Goal: Transaction & Acquisition: Purchase product/service

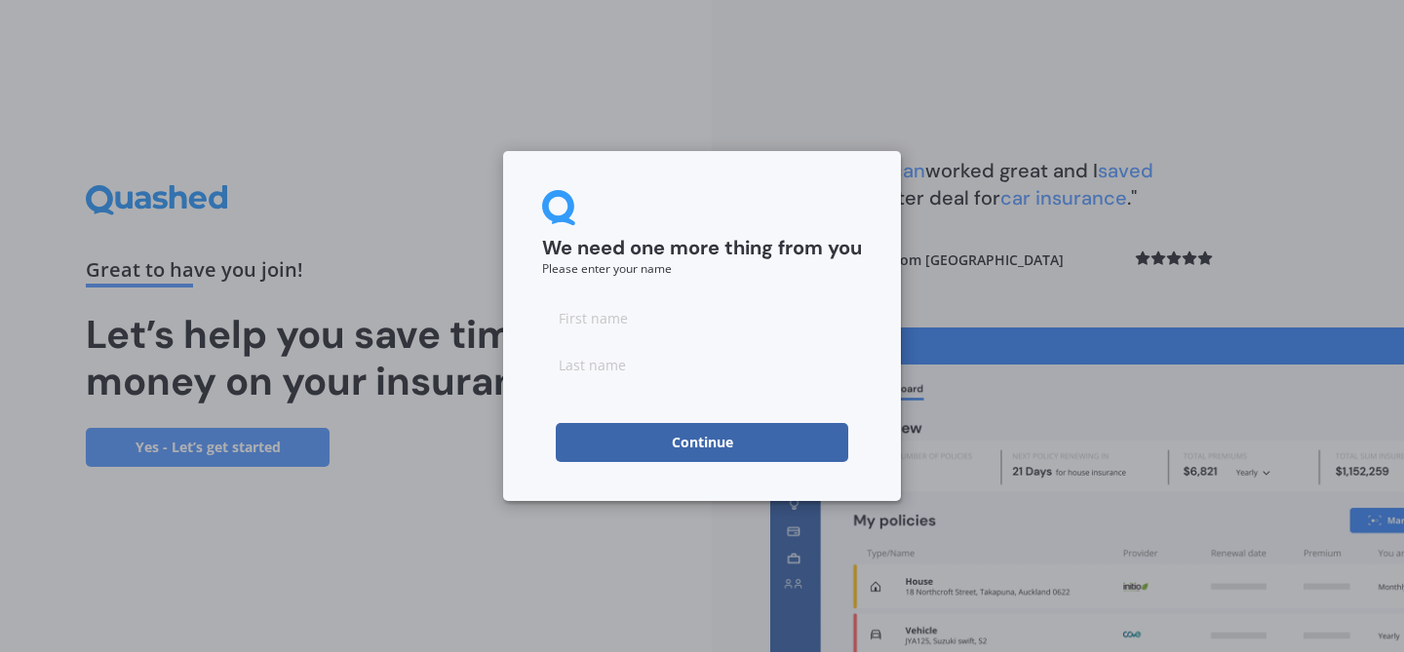
click at [574, 314] on input at bounding box center [702, 317] width 320 height 39
type input "Clare"
type input "[PERSON_NAME]"
click at [727, 436] on button "Continue" at bounding box center [702, 442] width 292 height 39
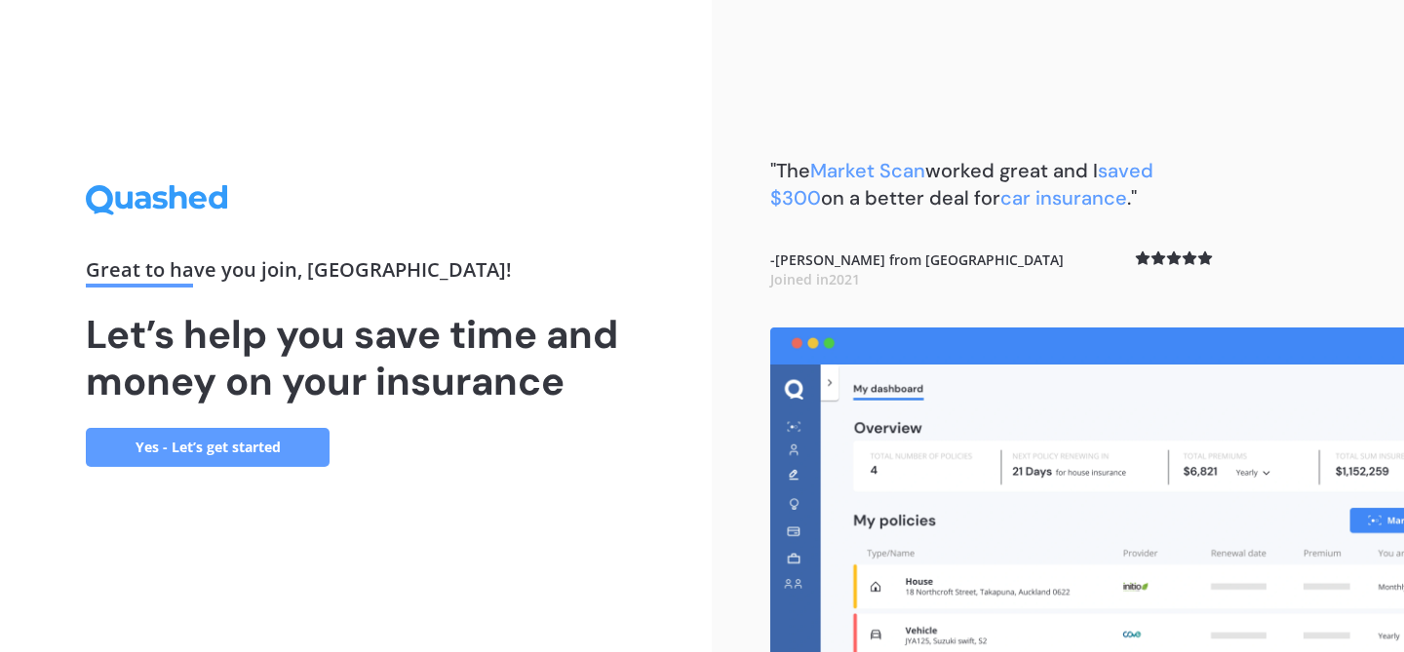
click at [276, 443] on link "Yes - Let’s get started" at bounding box center [208, 447] width 244 height 39
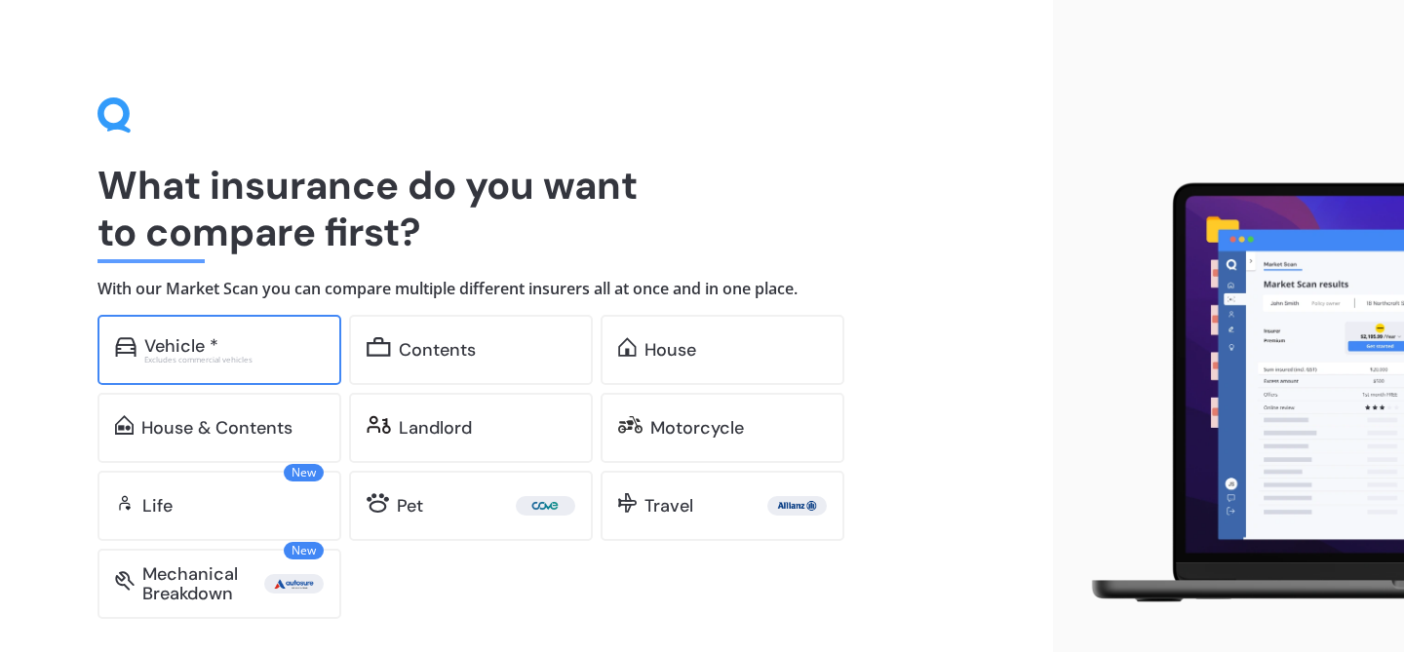
click at [223, 347] on div "Vehicle *" at bounding box center [233, 345] width 179 height 19
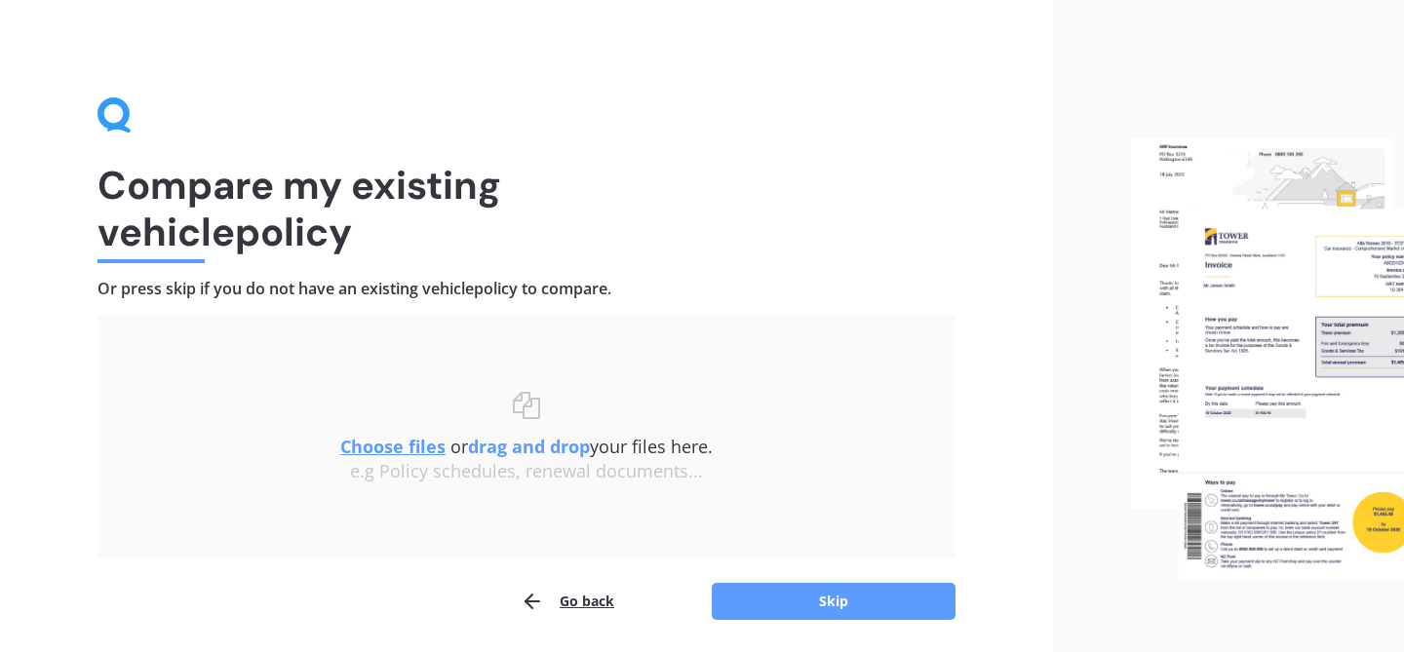
scroll to position [66, 0]
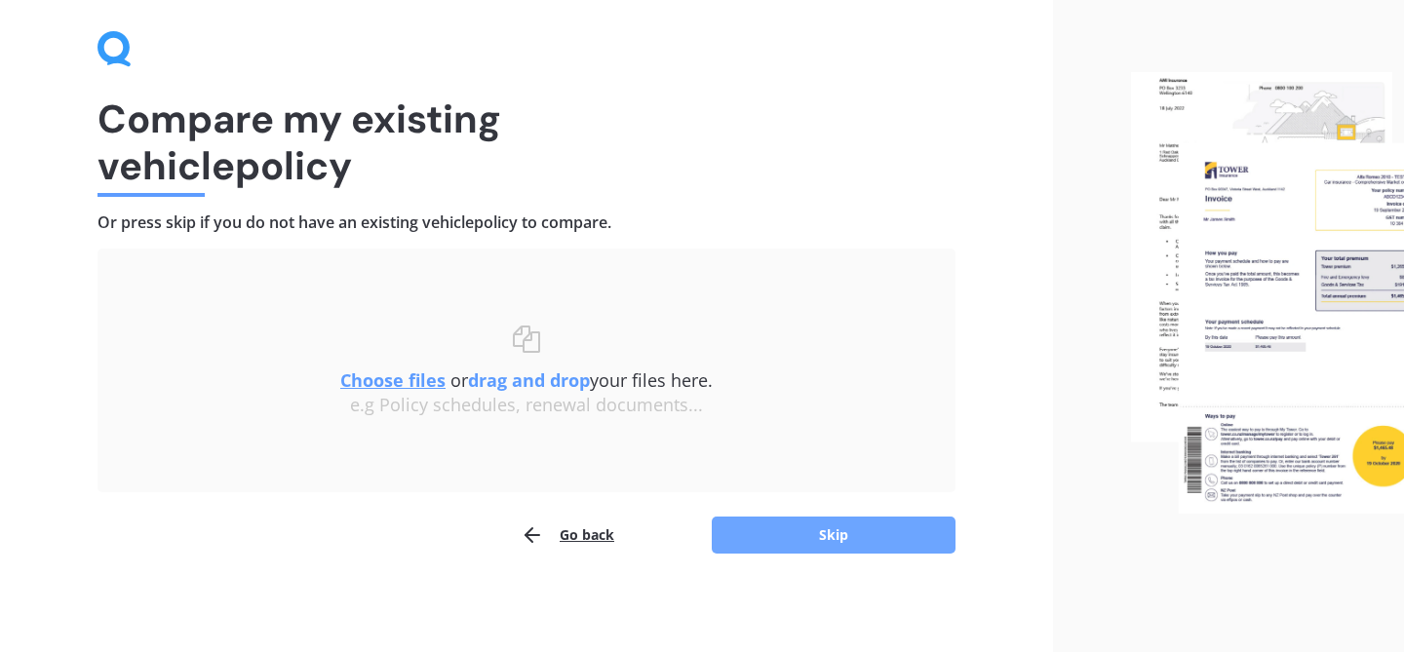
click at [838, 547] on button "Skip" at bounding box center [834, 535] width 244 height 37
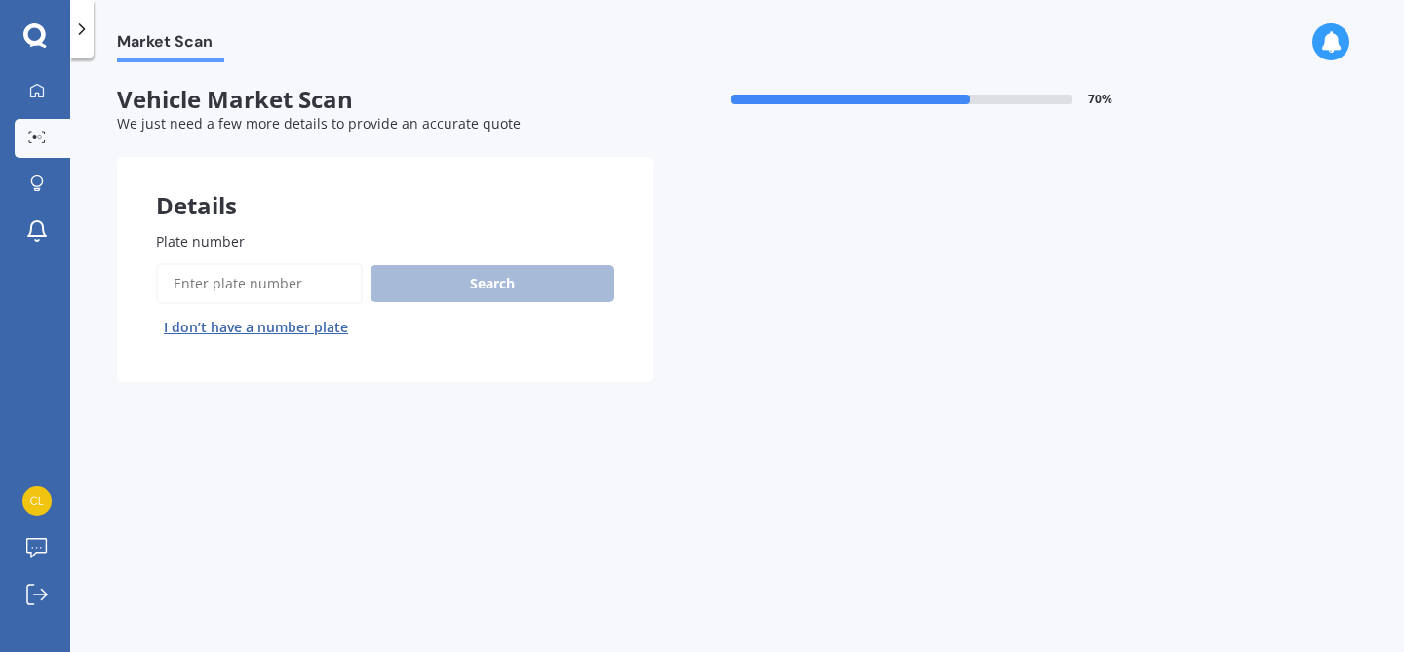
click at [179, 289] on input "Plate number" at bounding box center [259, 283] width 207 height 41
type input "mas867"
click at [464, 280] on button "Search" at bounding box center [492, 283] width 244 height 37
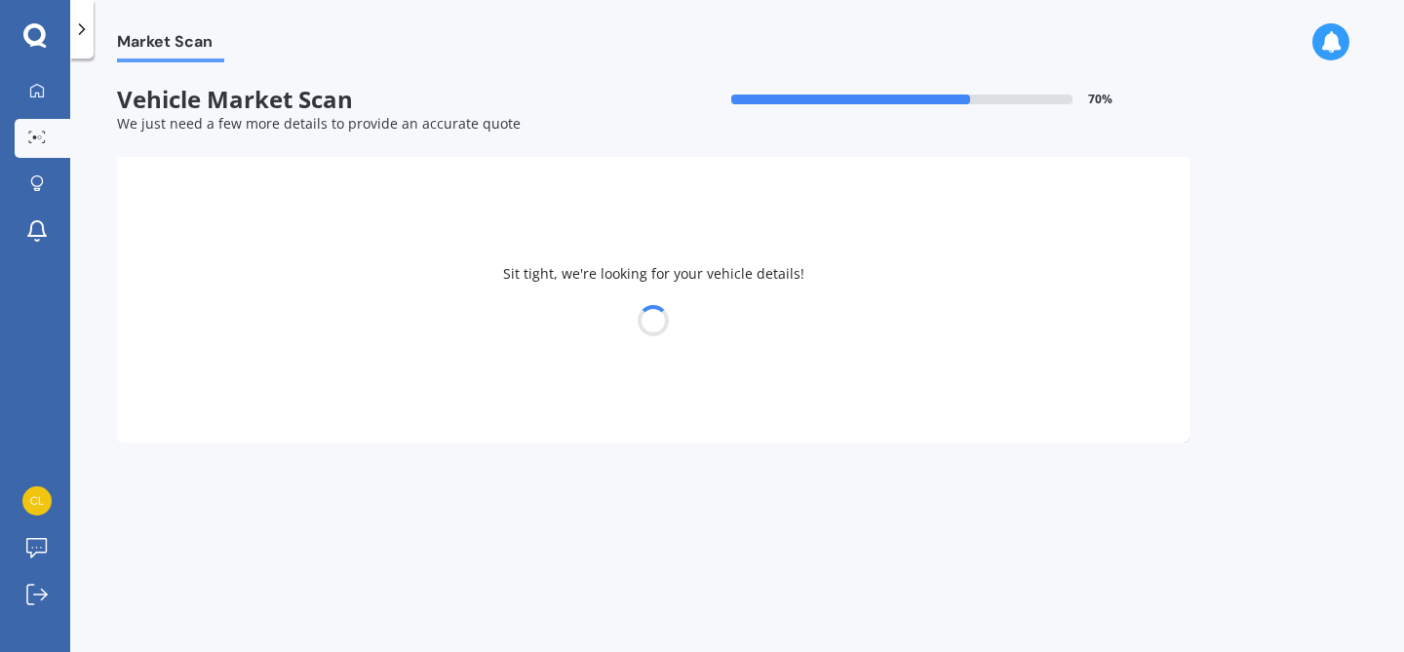
select select "HONDA"
select select "FIT"
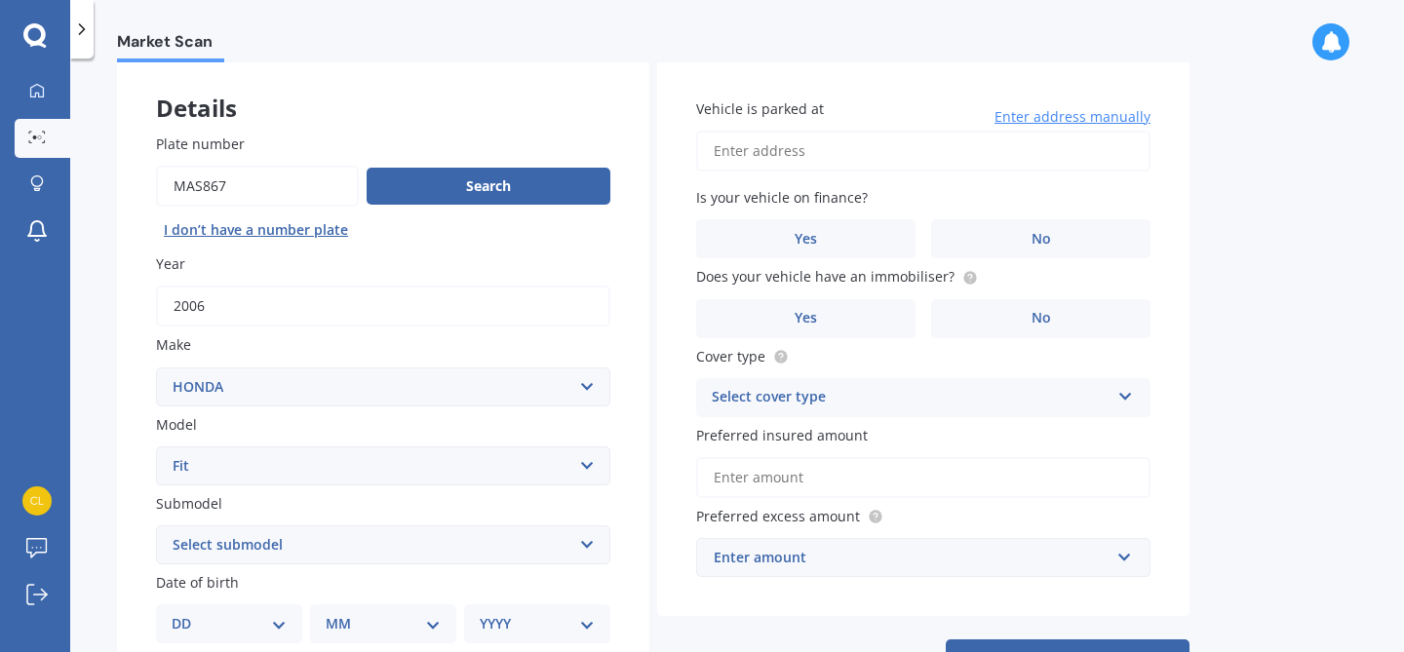
scroll to position [202, 0]
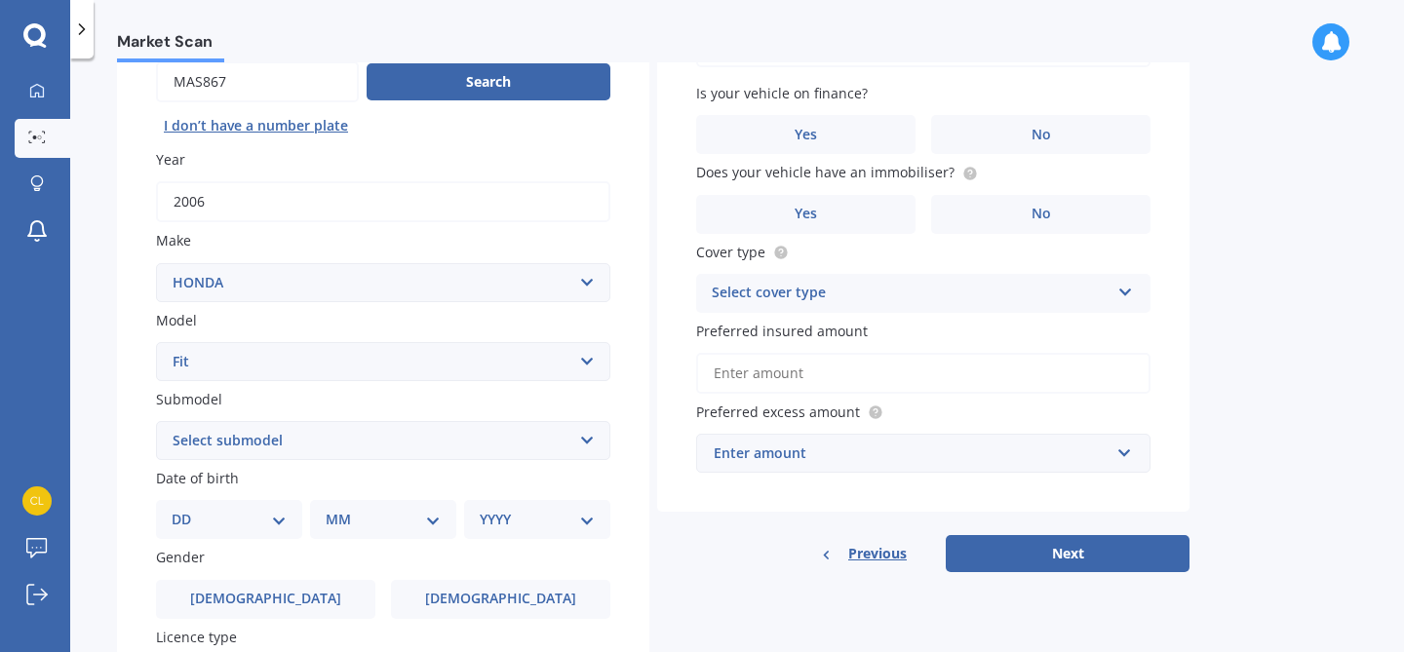
click at [587, 441] on select "Select submodel Diesel EV Hybrid Petrol" at bounding box center [383, 440] width 454 height 39
select select "PETROL"
click at [282, 520] on select "DD 01 02 03 04 05 06 07 08 09 10 11 12 13 14 15 16 17 18 19 20 21 22 23 24 25 2…" at bounding box center [229, 519] width 115 height 21
select select "30"
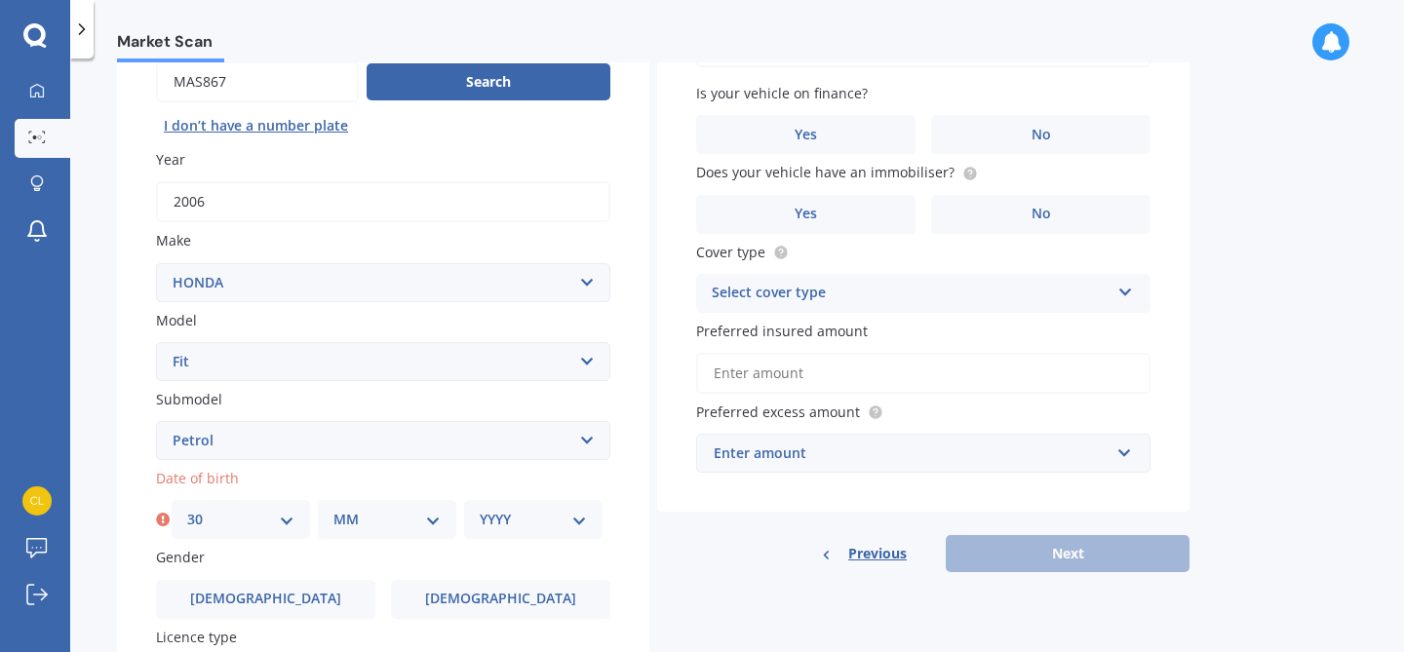
click at [430, 522] on select "MM 01 02 03 04 05 06 07 08 09 10 11 12" at bounding box center [386, 519] width 107 height 21
select select "09"
click at [576, 517] on select "YYYY 2025 2024 2023 2022 2021 2020 2019 2018 2017 2016 2015 2014 2013 2012 2011…" at bounding box center [533, 519] width 107 height 21
select select "1981"
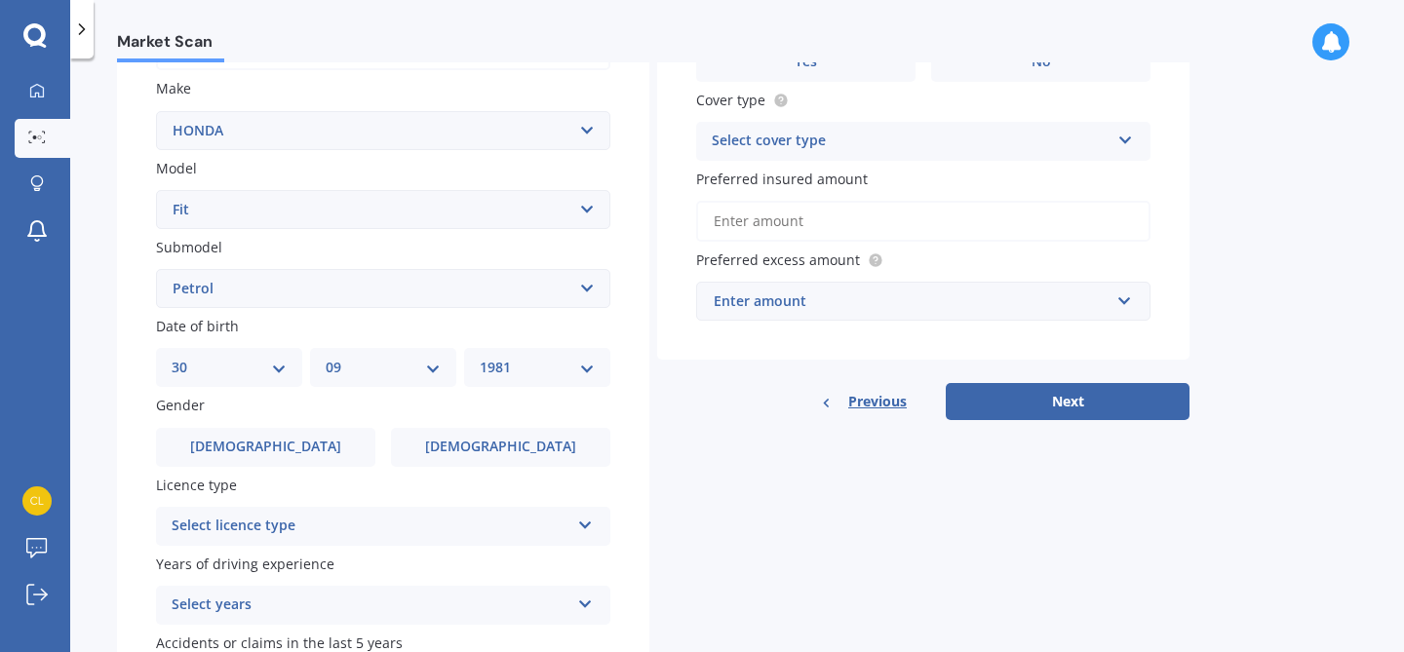
scroll to position [387, 0]
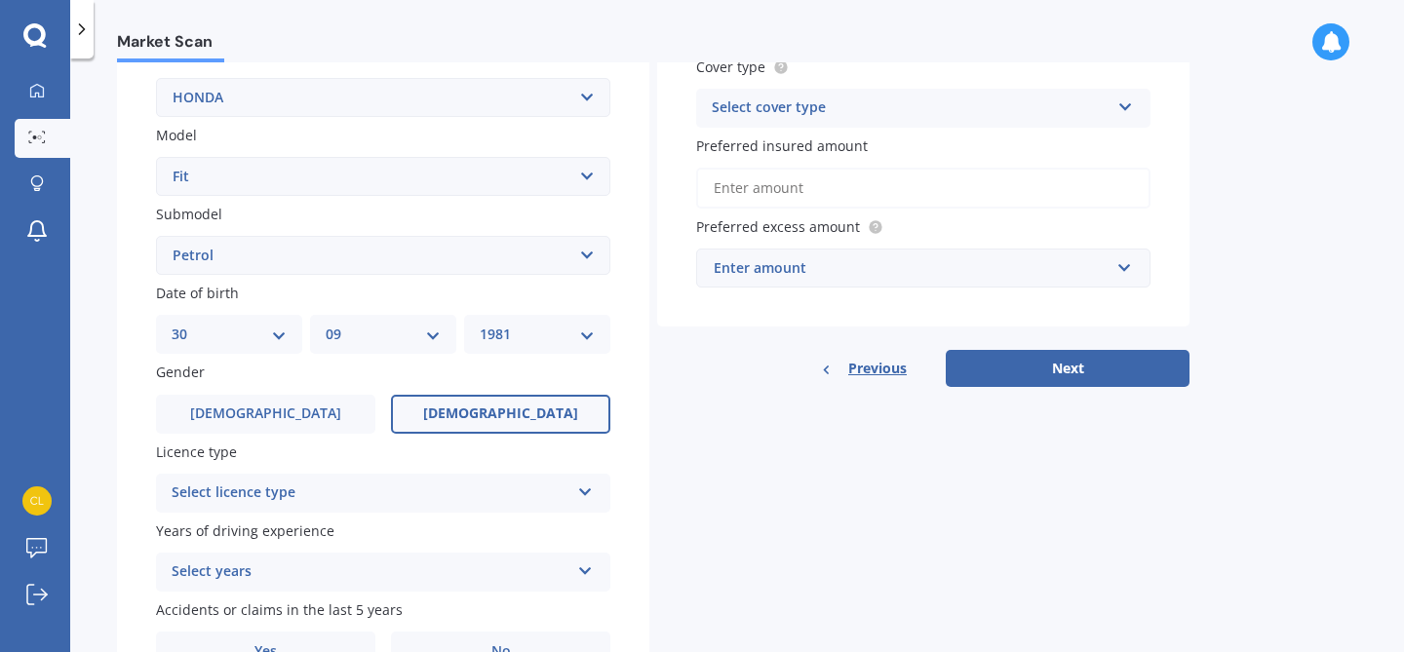
click at [487, 414] on span "[DEMOGRAPHIC_DATA]" at bounding box center [500, 413] width 155 height 17
click at [0, 0] on input "[DEMOGRAPHIC_DATA]" at bounding box center [0, 0] width 0 height 0
click at [587, 488] on icon at bounding box center [585, 489] width 17 height 14
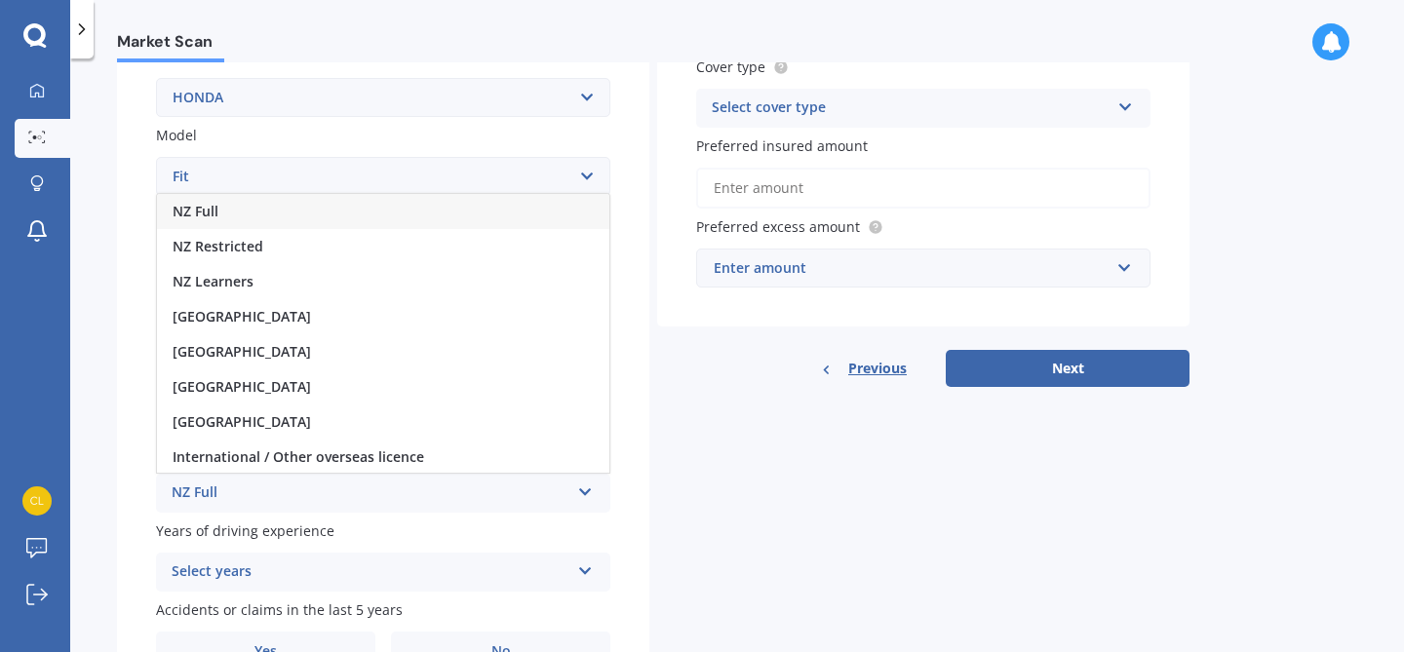
click at [354, 215] on div "NZ Full" at bounding box center [383, 211] width 452 height 35
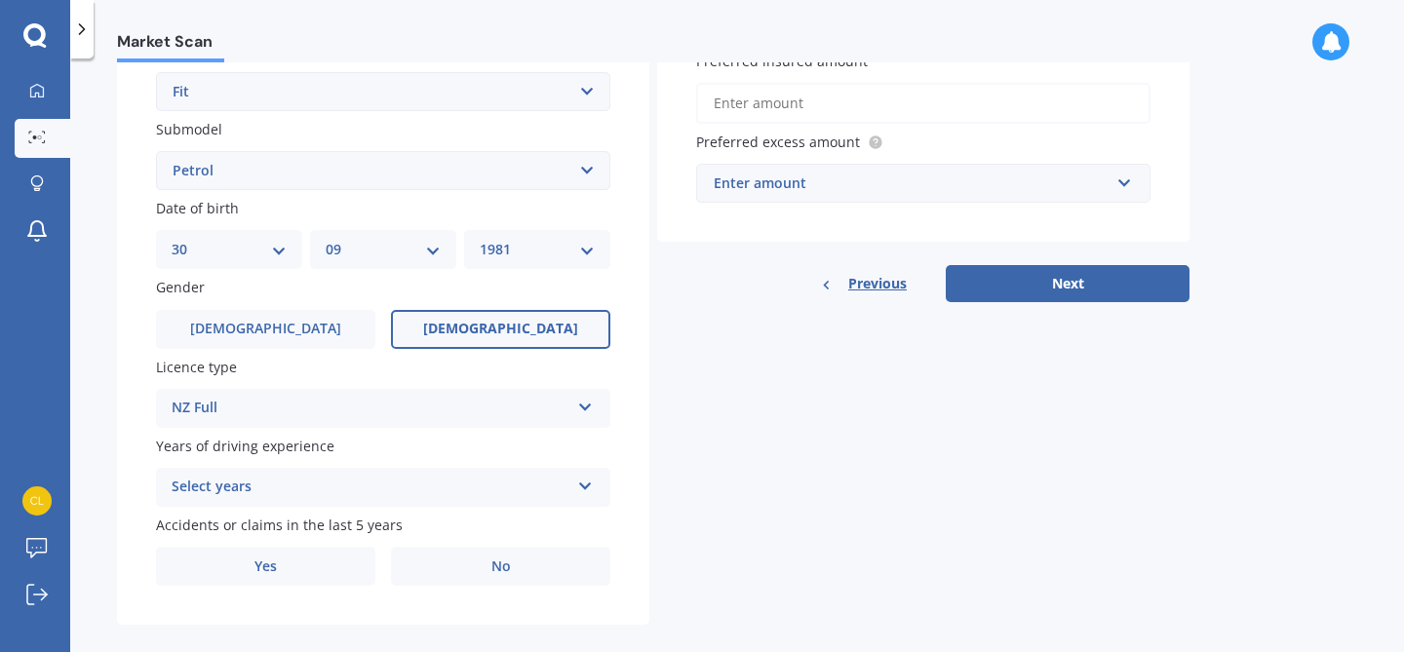
scroll to position [495, 0]
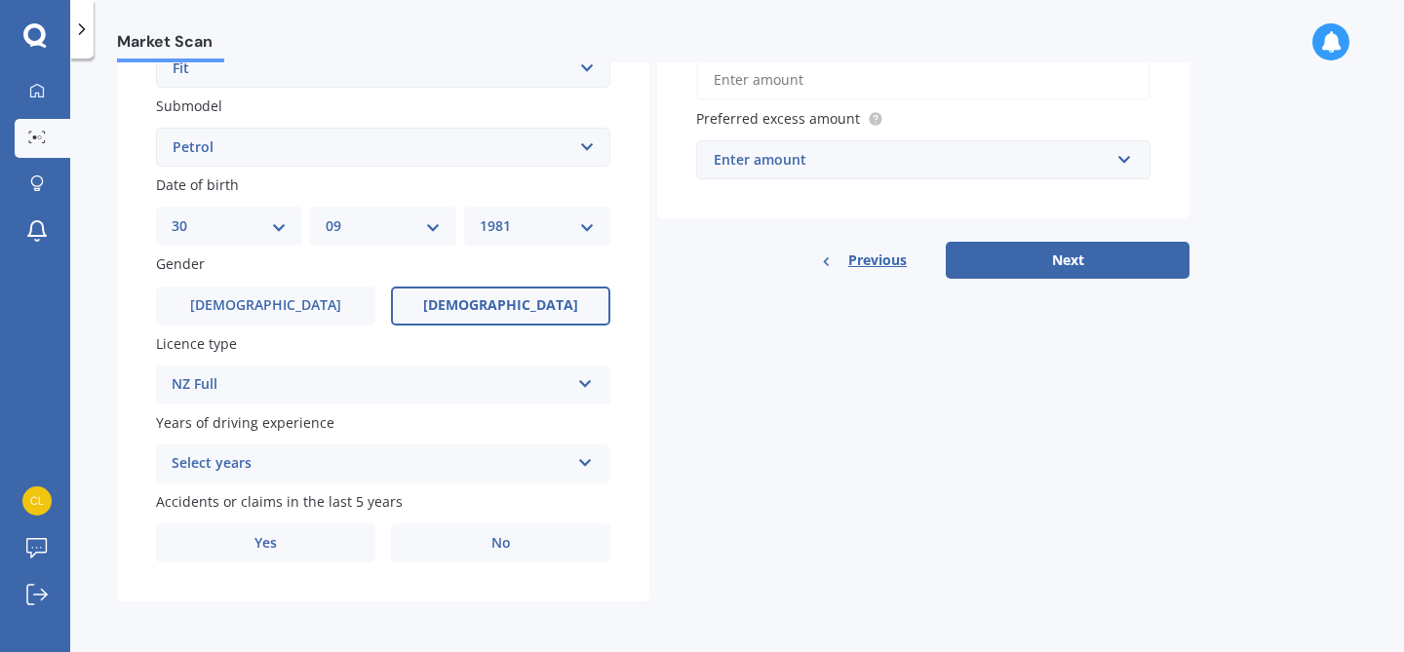
click at [582, 460] on icon at bounding box center [585, 459] width 17 height 14
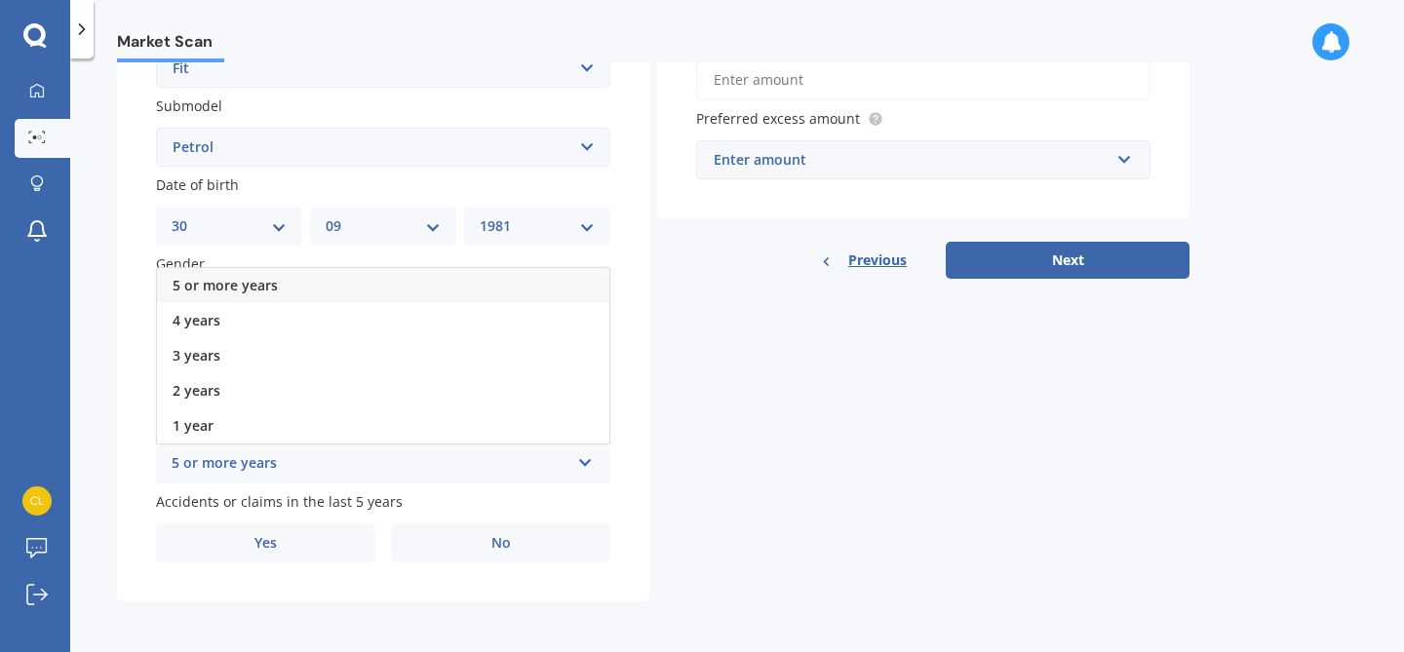
click at [257, 284] on span "5 or more years" at bounding box center [225, 285] width 105 height 19
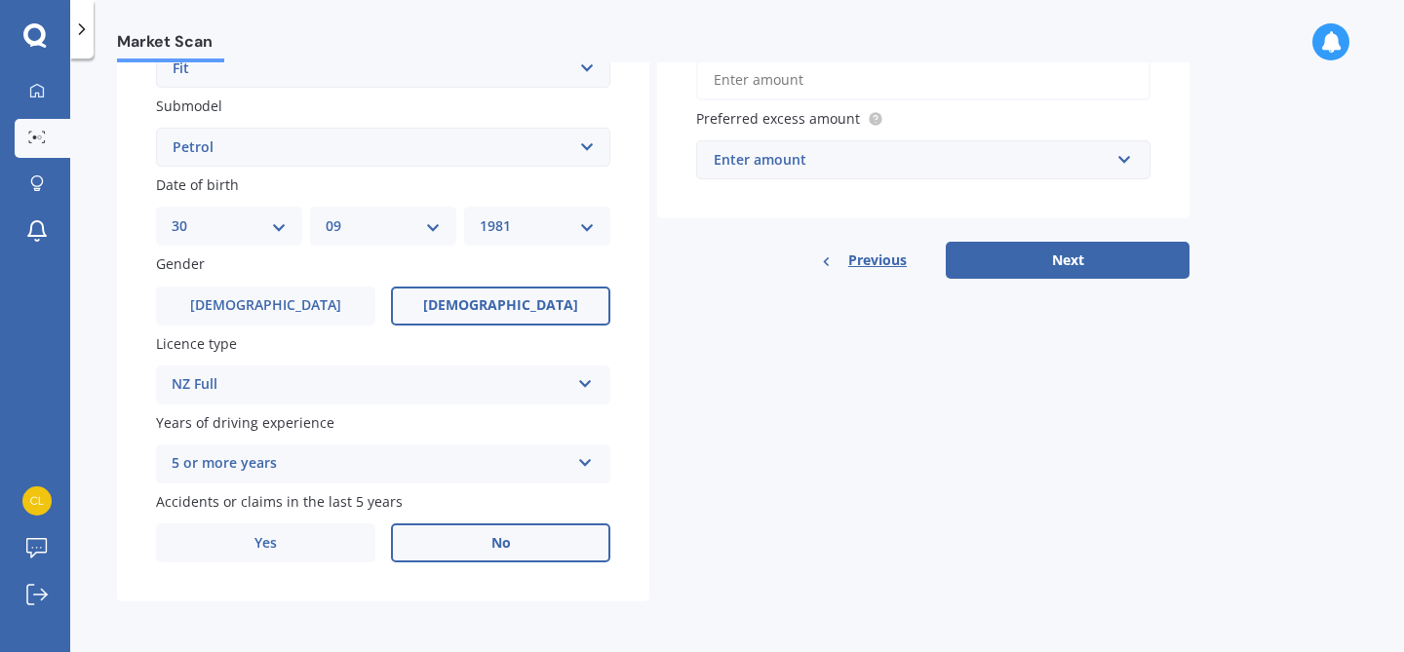
click at [498, 543] on span "No" at bounding box center [500, 543] width 19 height 17
click at [0, 0] on input "No" at bounding box center [0, 0] width 0 height 0
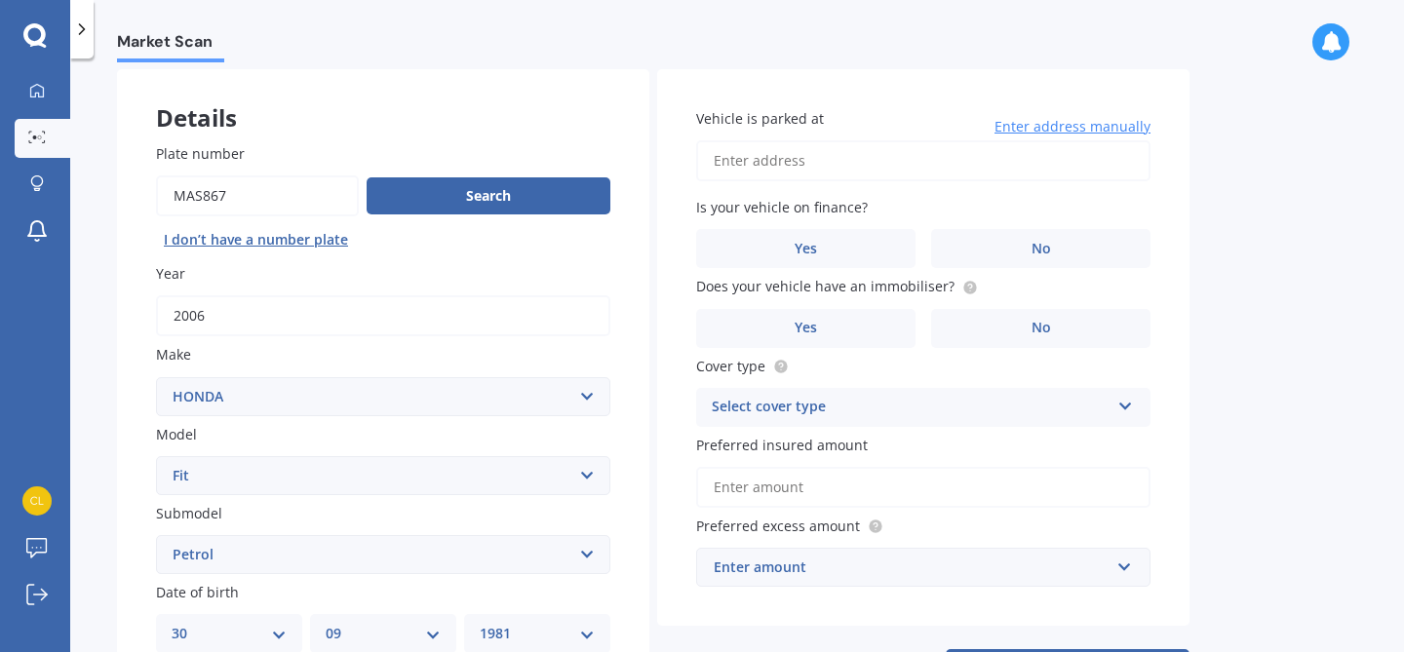
scroll to position [0, 0]
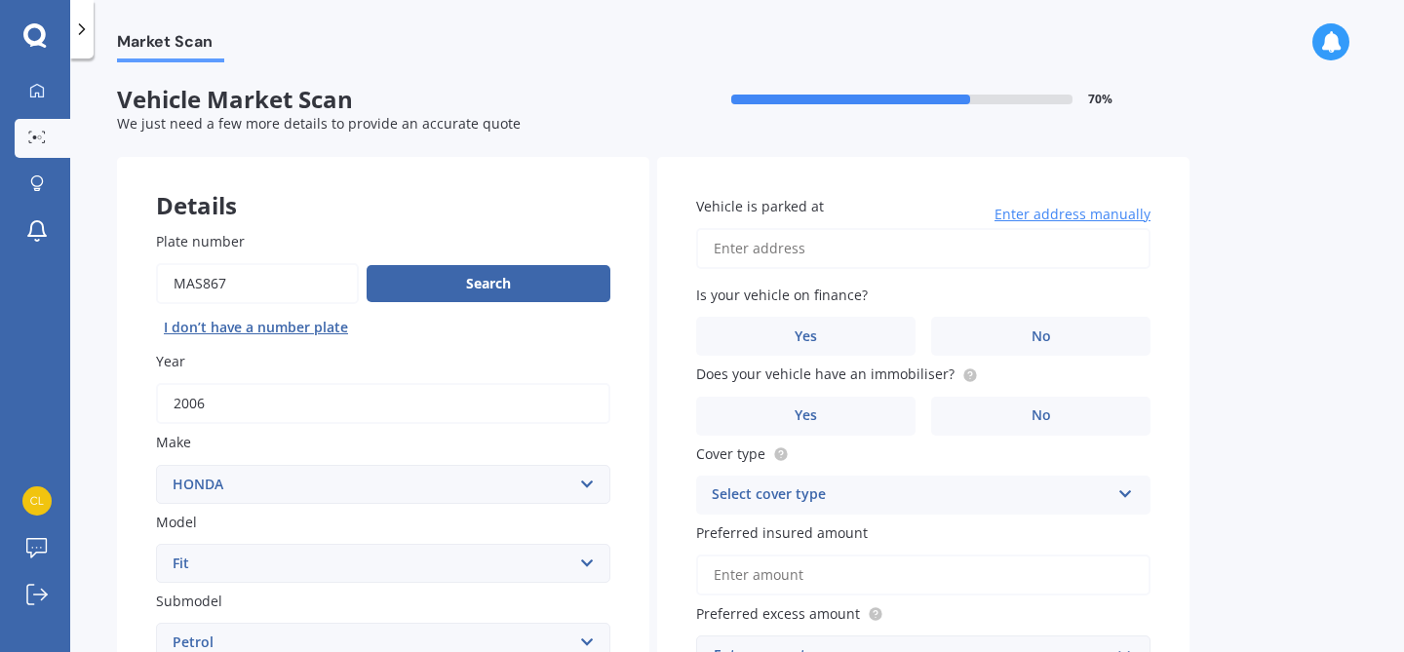
click at [730, 251] on input "Vehicle is parked at" at bounding box center [923, 248] width 454 height 41
type input "[STREET_ADDRESS][PERSON_NAME]"
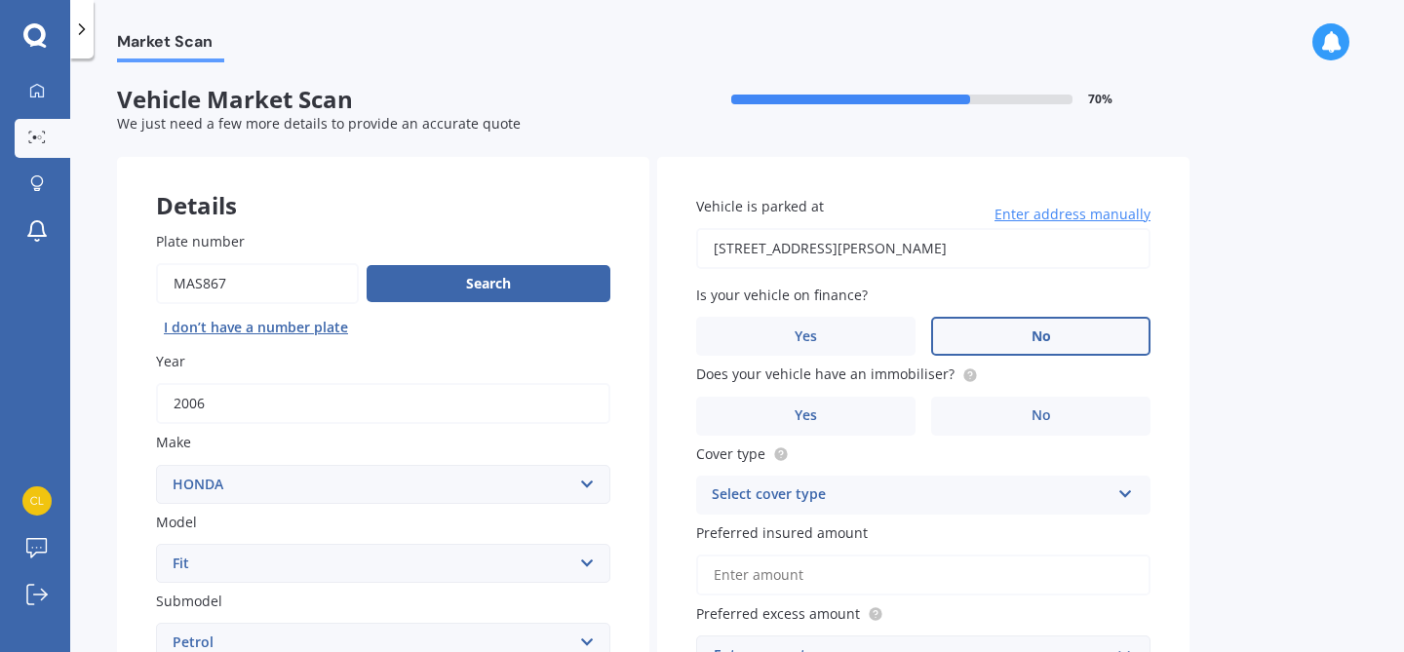
click at [1023, 337] on label "No" at bounding box center [1040, 336] width 219 height 39
click at [0, 0] on input "No" at bounding box center [0, 0] width 0 height 0
click at [837, 414] on label "Yes" at bounding box center [805, 416] width 219 height 39
click at [0, 0] on input "Yes" at bounding box center [0, 0] width 0 height 0
click at [1129, 496] on icon at bounding box center [1125, 490] width 17 height 14
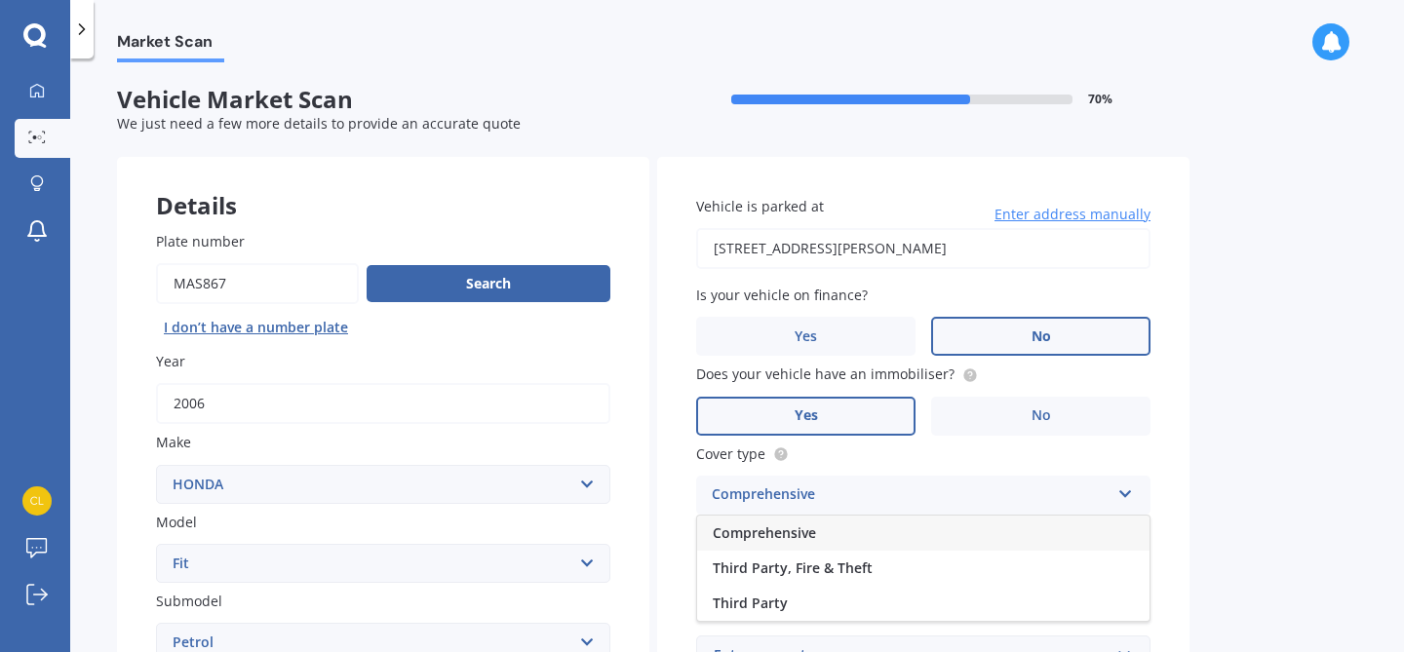
click at [1016, 523] on div "Comprehensive" at bounding box center [923, 533] width 452 height 35
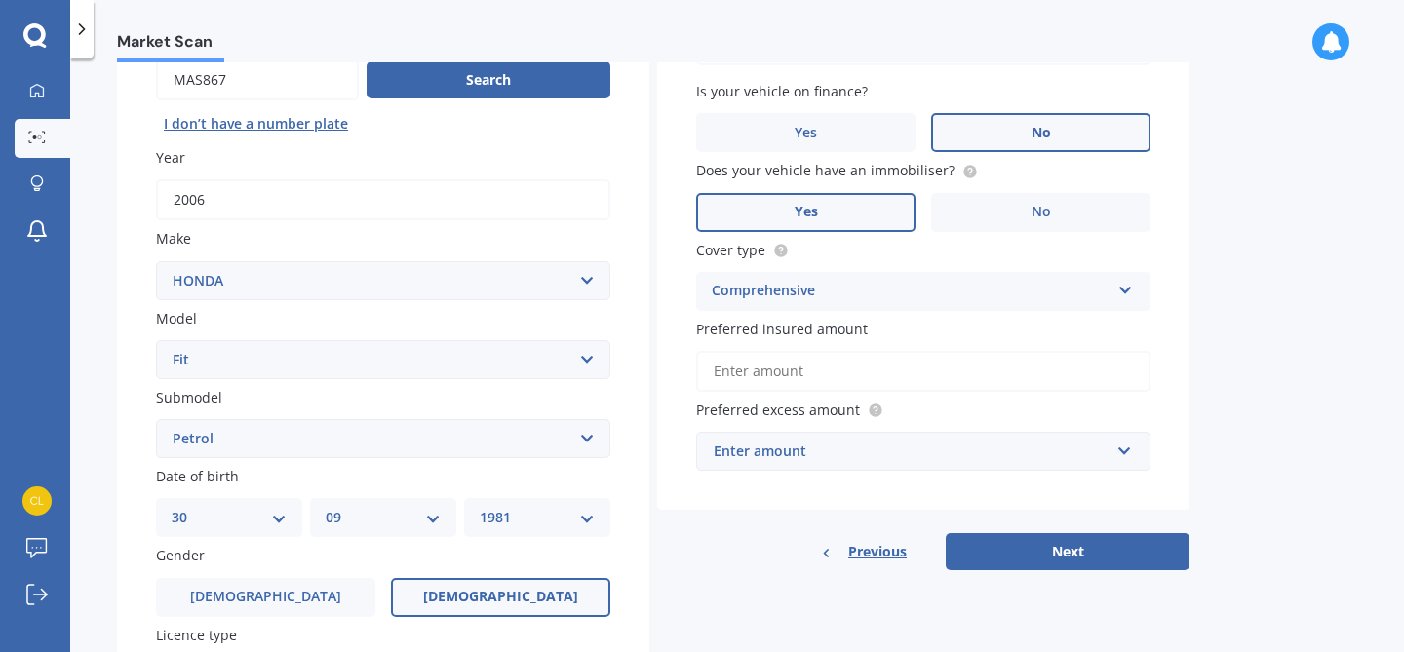
scroll to position [207, 0]
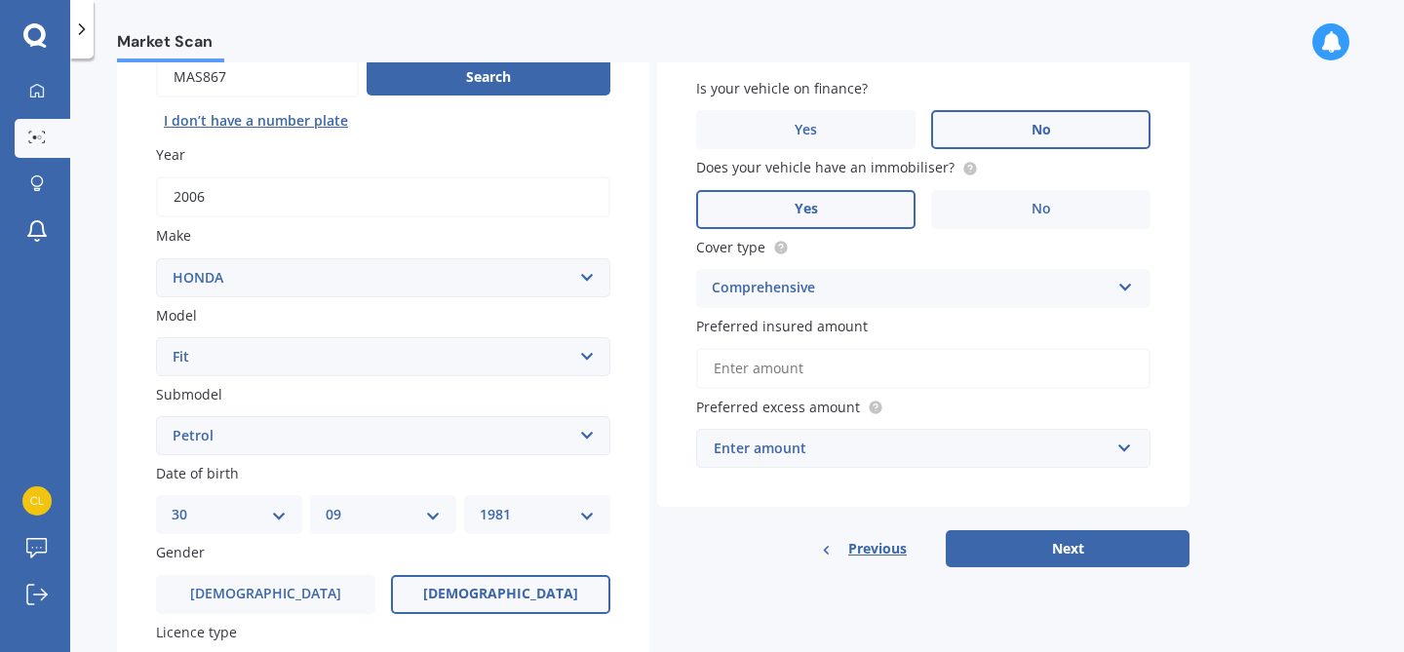
click at [735, 372] on input "Preferred insured amount" at bounding box center [923, 368] width 454 height 41
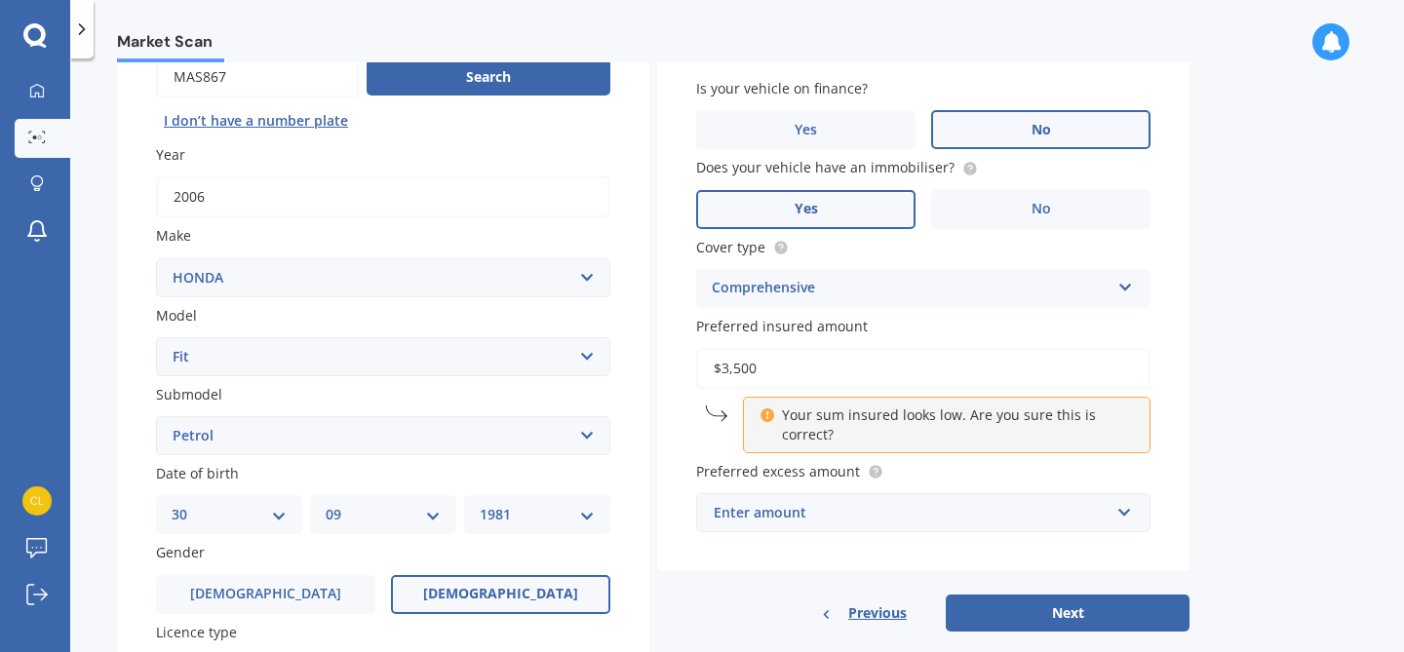
type input "$3,500"
click at [1196, 414] on div "Market Scan Vehicle Market Scan 70 % We just need a few more details to provide…" at bounding box center [736, 359] width 1333 height 594
click at [764, 364] on input "$3,500" at bounding box center [923, 368] width 454 height 41
click at [882, 518] on div "Enter amount" at bounding box center [911, 512] width 396 height 21
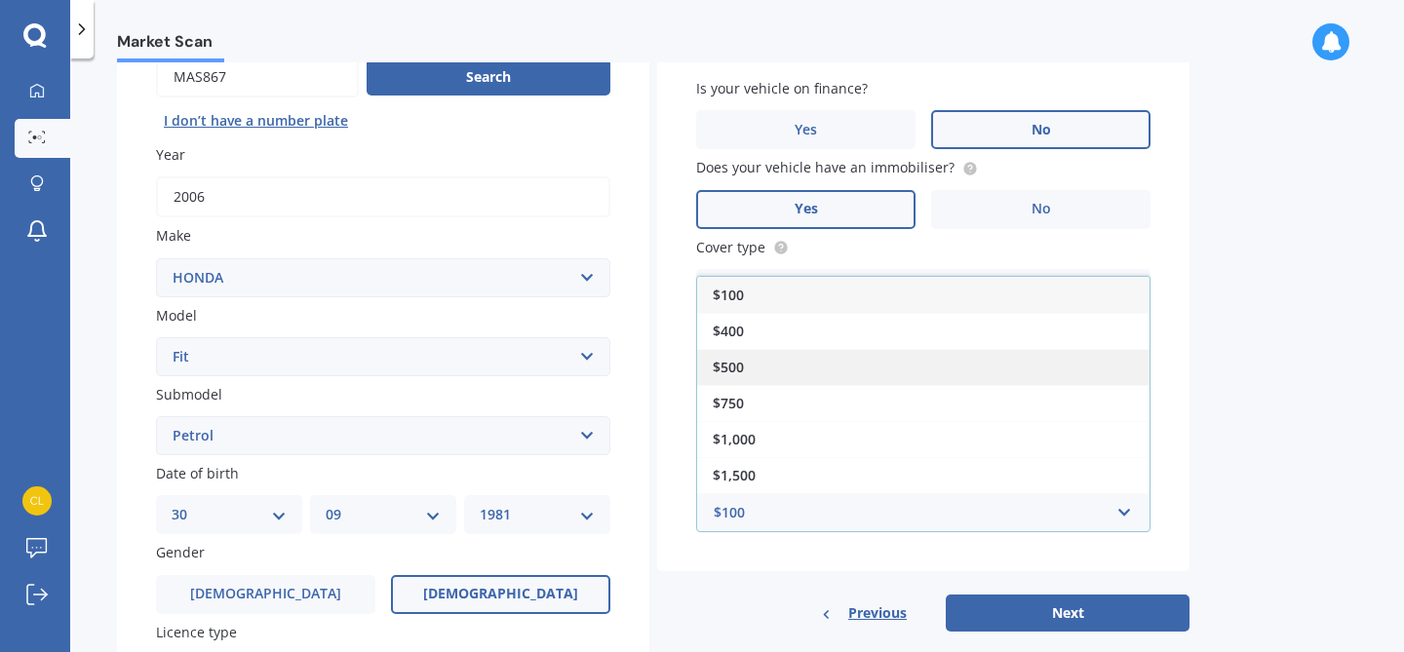
click at [793, 366] on div "$500" at bounding box center [923, 367] width 452 height 36
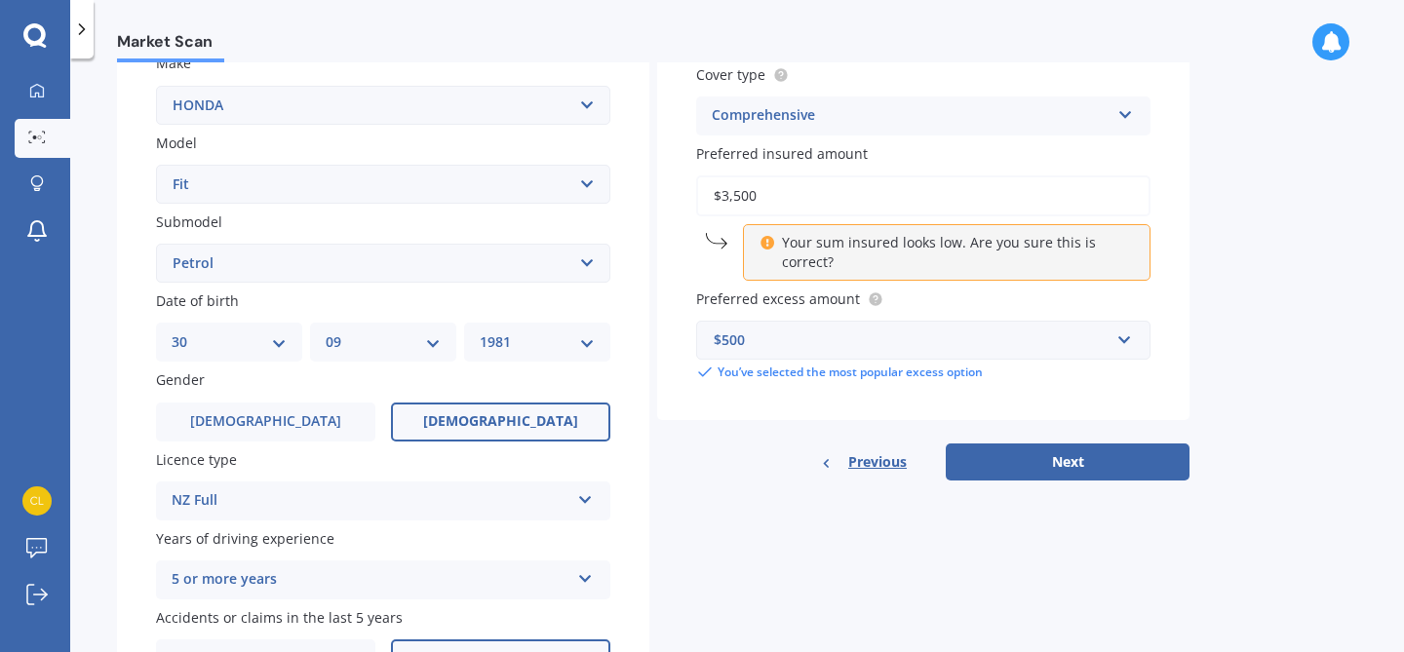
scroll to position [395, 0]
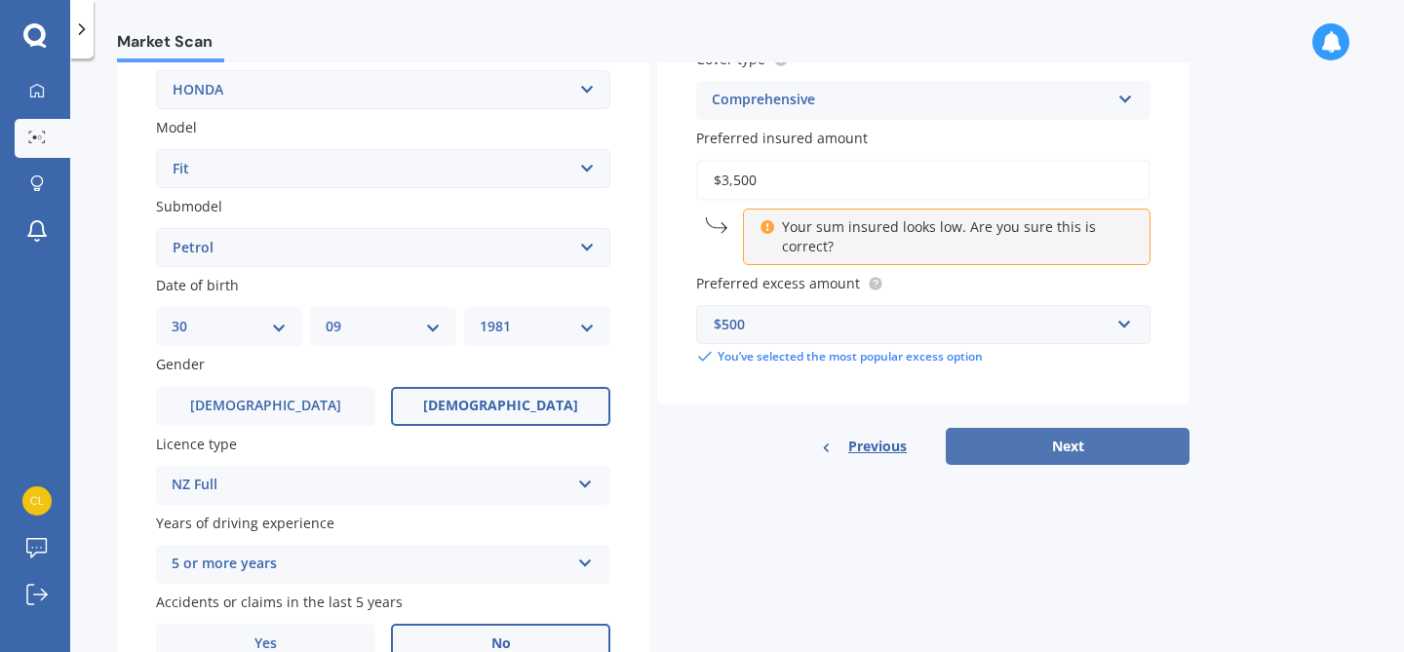
click at [1098, 443] on button "Next" at bounding box center [1067, 446] width 244 height 37
select select "30"
select select "09"
select select "1981"
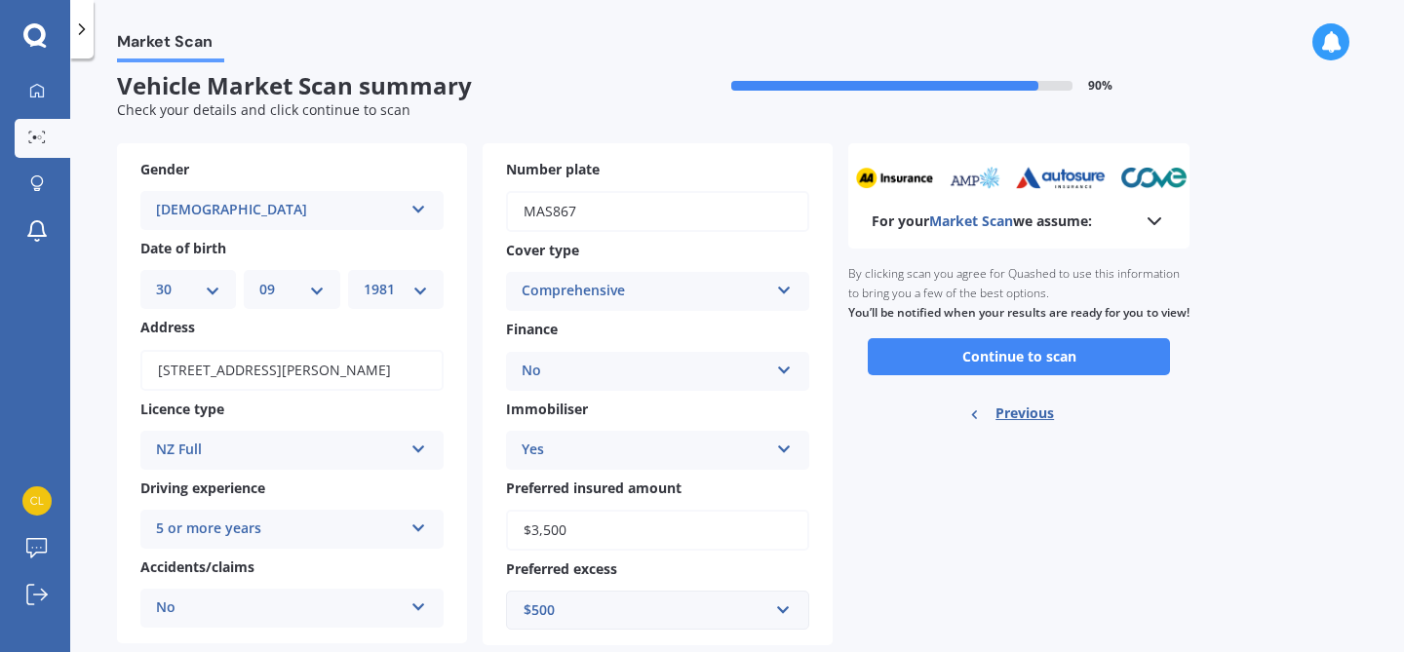
scroll to position [58, 0]
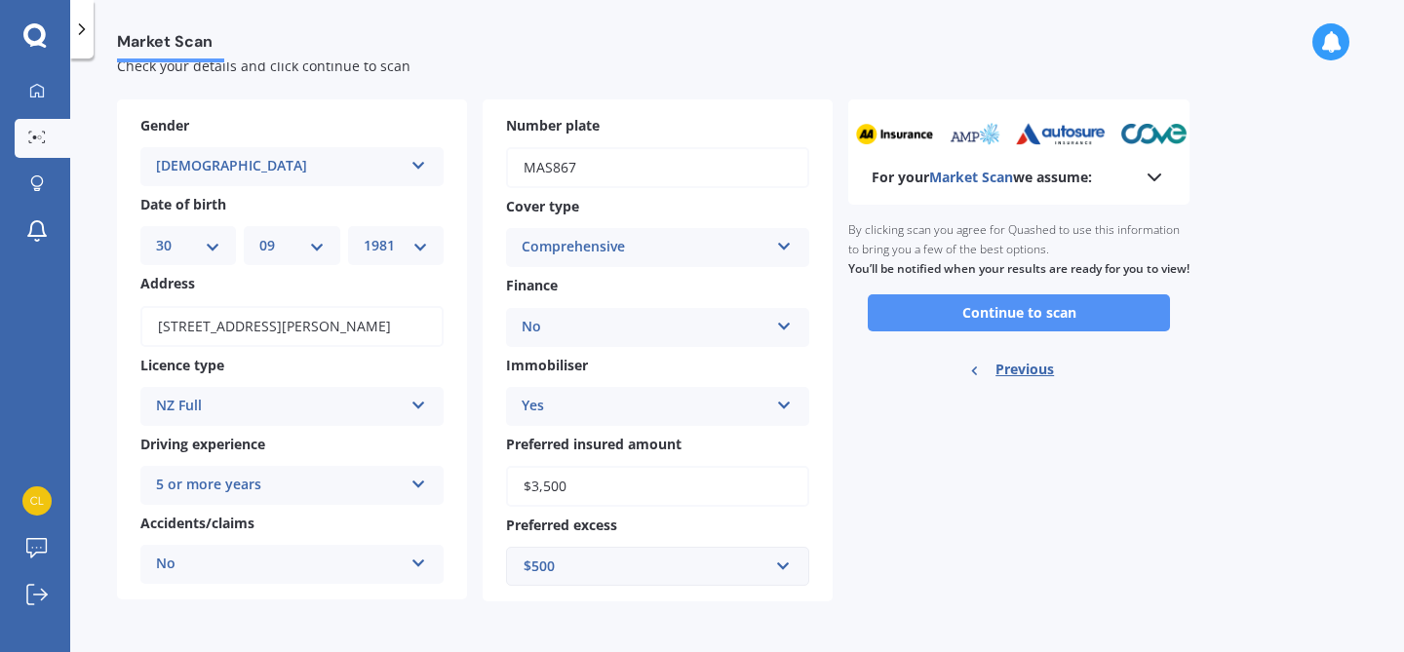
click at [1015, 331] on button "Continue to scan" at bounding box center [1018, 312] width 302 height 37
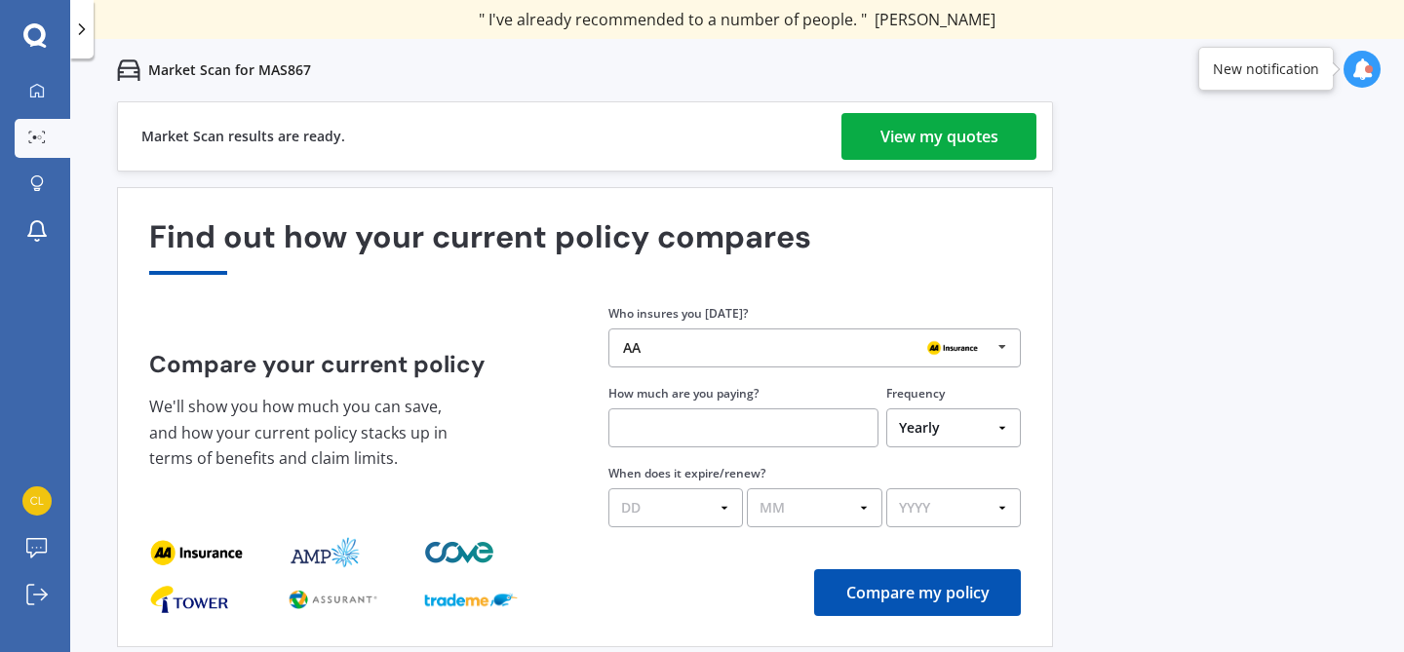
click at [955, 135] on div "View my quotes" at bounding box center [939, 136] width 118 height 47
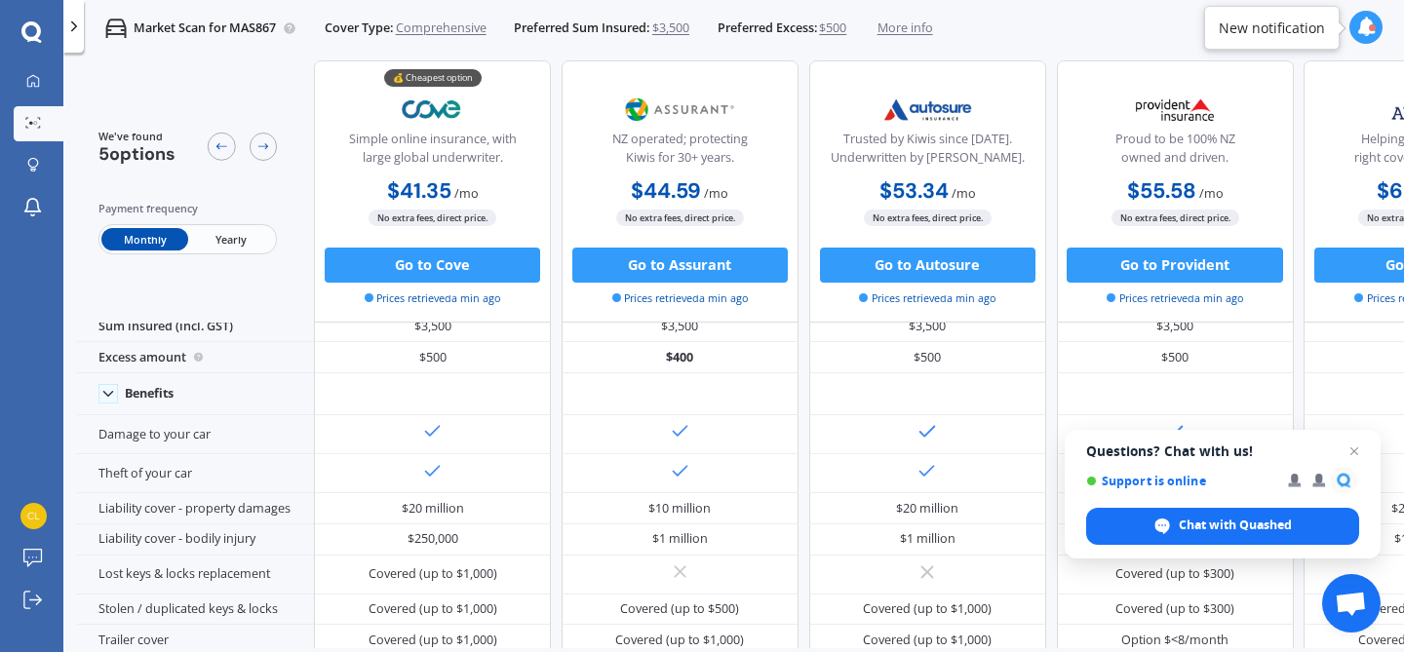
scroll to position [22, 0]
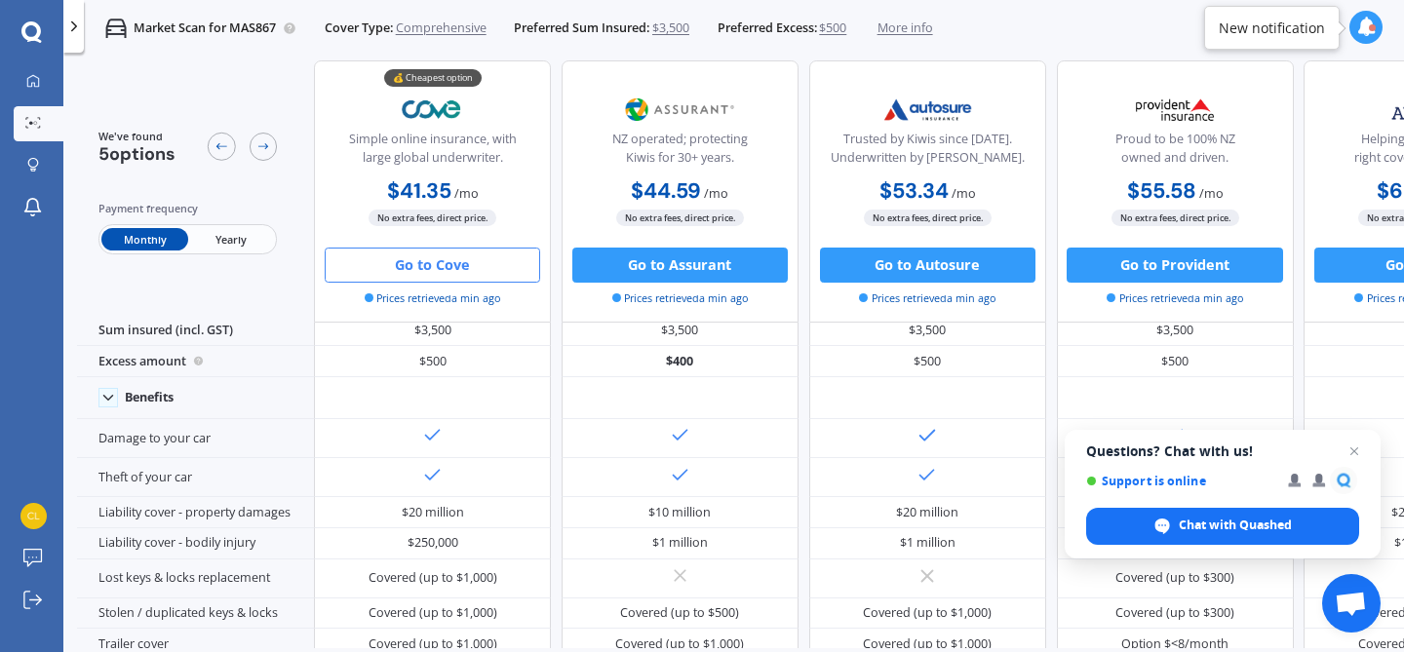
click at [459, 260] on button "Go to Cove" at bounding box center [432, 265] width 215 height 35
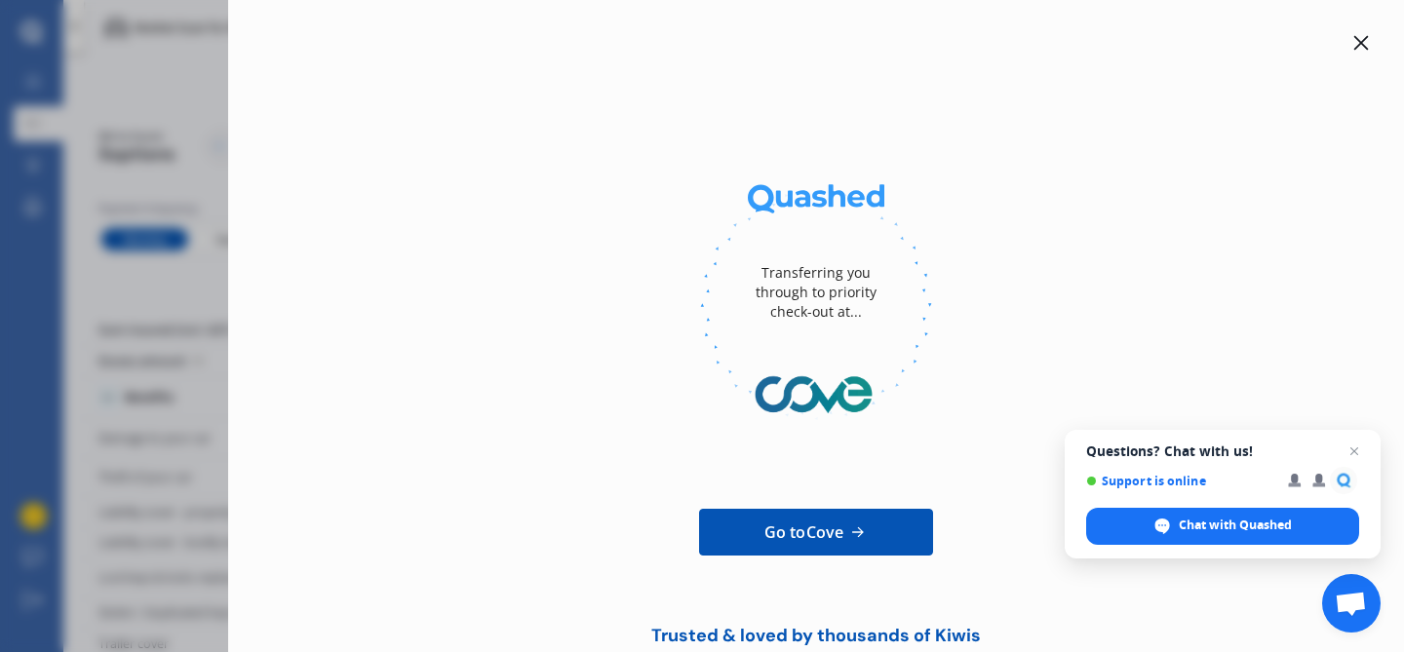
click at [1354, 42] on icon at bounding box center [1361, 43] width 15 height 15
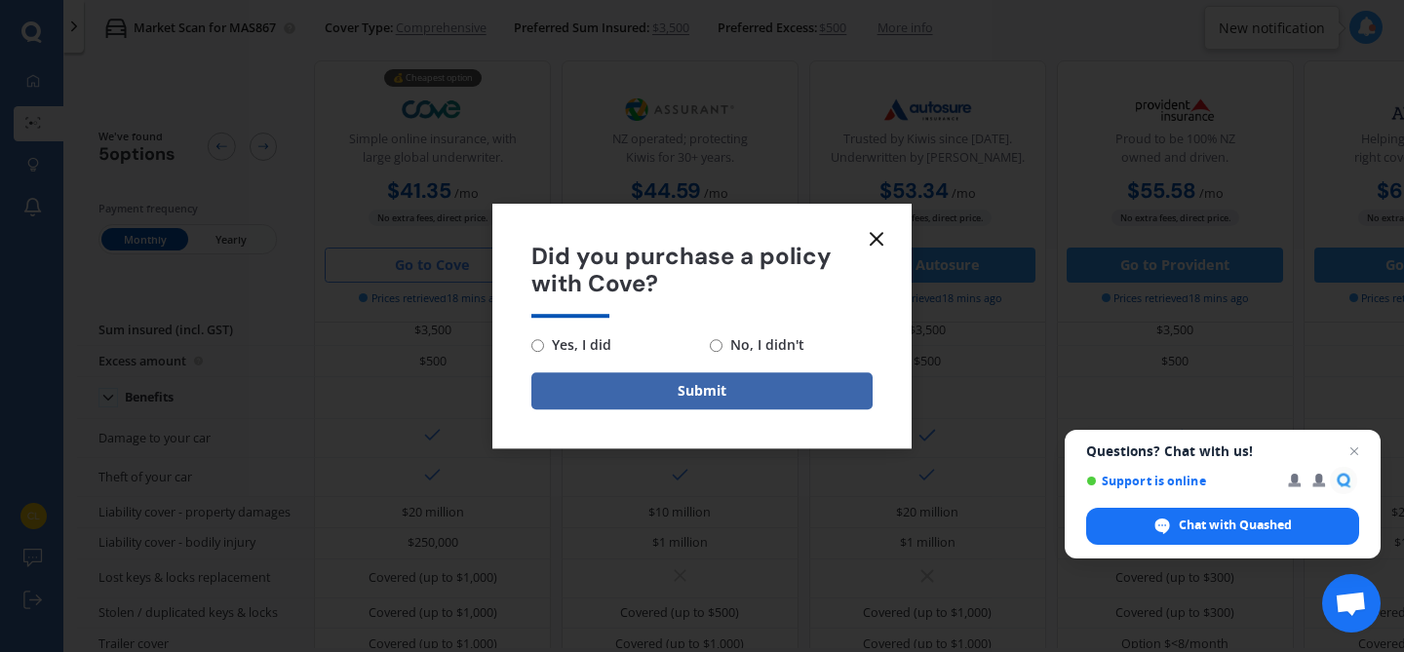
click at [531, 342] on input "Yes, I did" at bounding box center [537, 345] width 13 height 13
radio input "true"
click at [607, 391] on button "Submit" at bounding box center [701, 390] width 341 height 37
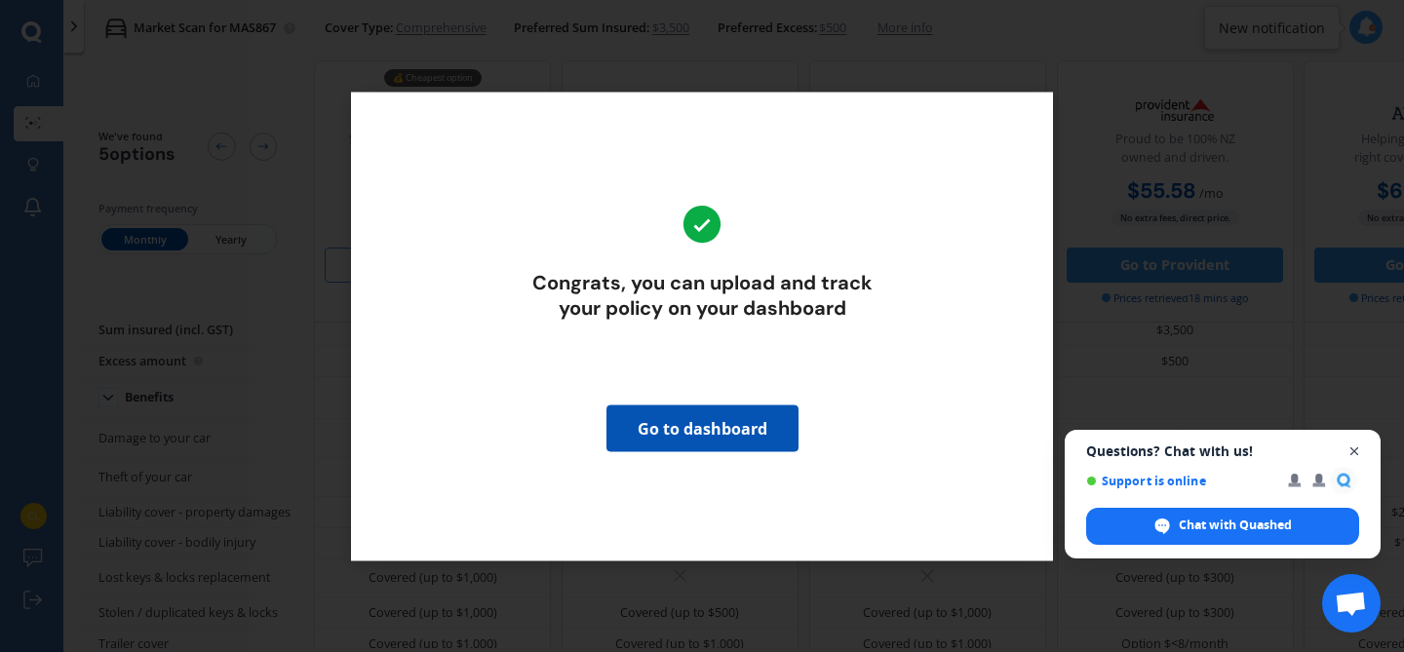
click at [1356, 446] on span "Open chat" at bounding box center [1354, 452] width 24 height 24
